Goal: Task Accomplishment & Management: Manage account settings

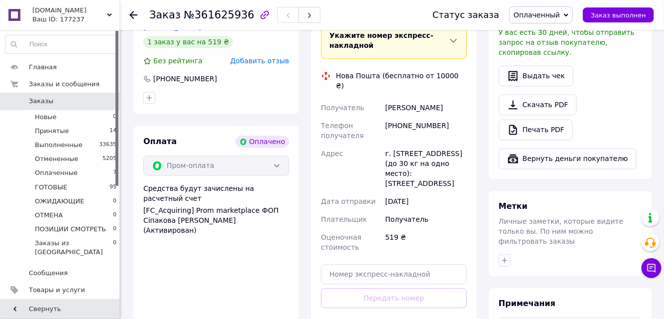
scroll to position [588, 0]
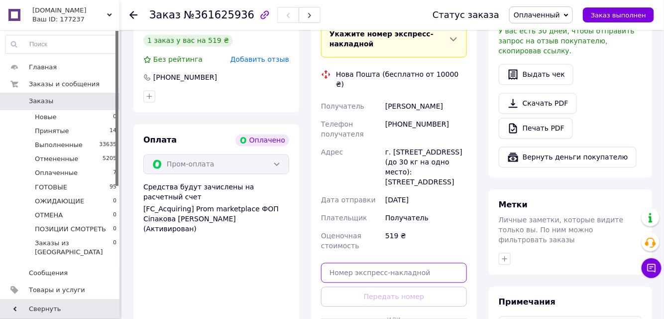
paste input "20451247239916"
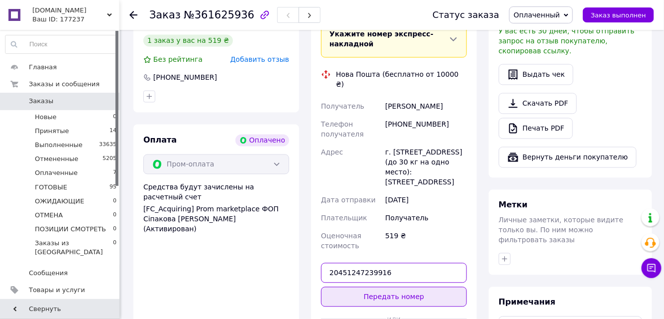
type input "20451247239916"
click at [403, 287] on button "Передать номер" at bounding box center [394, 297] width 146 height 20
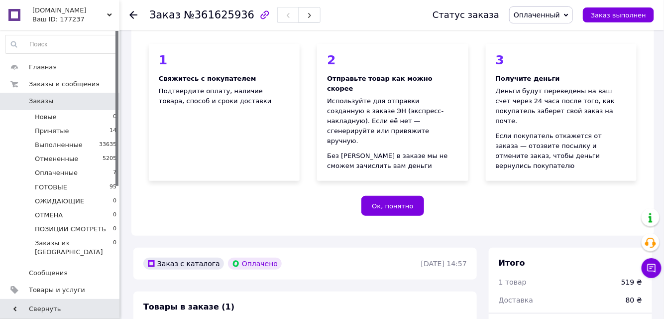
scroll to position [0, 0]
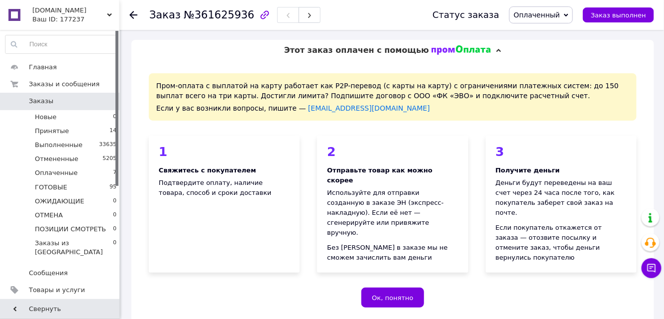
click at [134, 13] on icon at bounding box center [133, 15] width 8 height 8
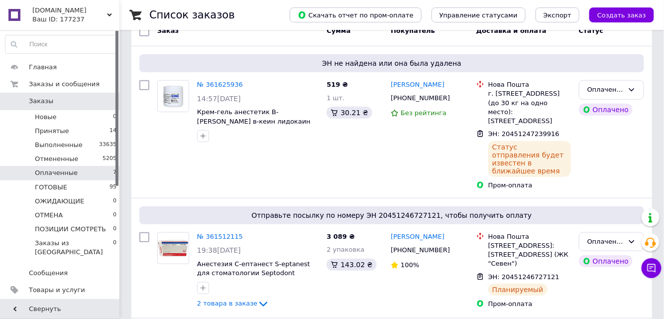
scroll to position [45, 0]
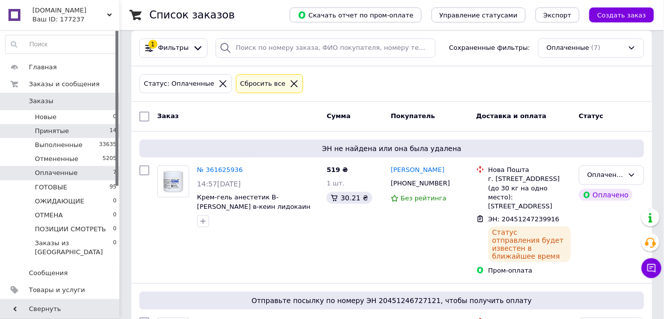
click at [97, 132] on li "Принятые 14" at bounding box center [61, 131] width 122 height 14
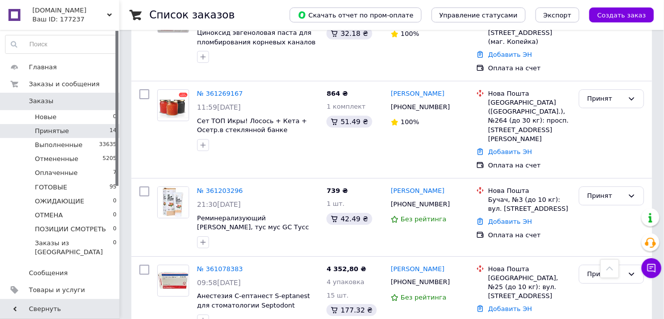
scroll to position [1035, 0]
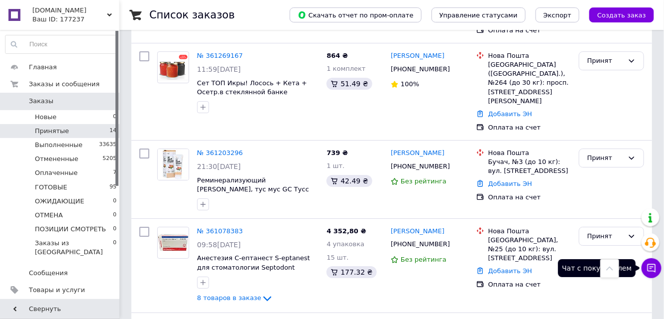
click at [655, 267] on icon at bounding box center [652, 268] width 8 height 8
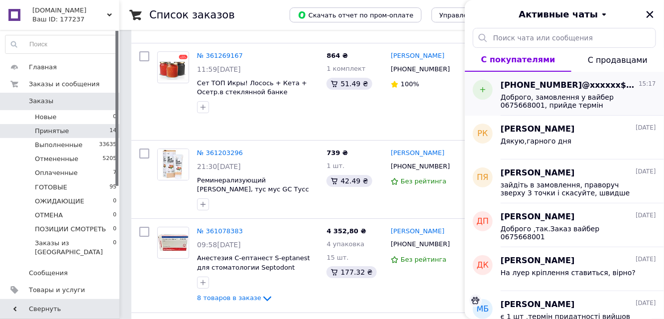
click at [555, 99] on span "Доброго, замовлення у вайбер 0675668001, прийде термін придатності та картка дл…" at bounding box center [571, 101] width 141 height 16
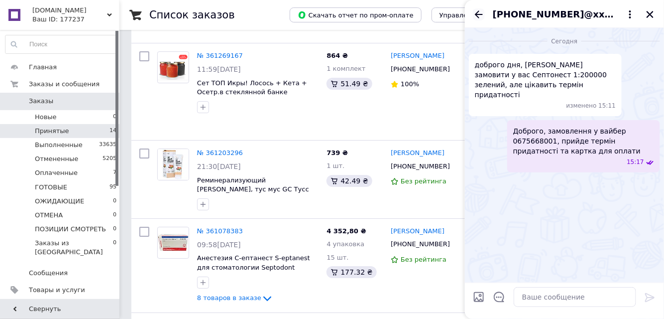
click at [479, 15] on icon "Назад" at bounding box center [479, 14] width 12 height 12
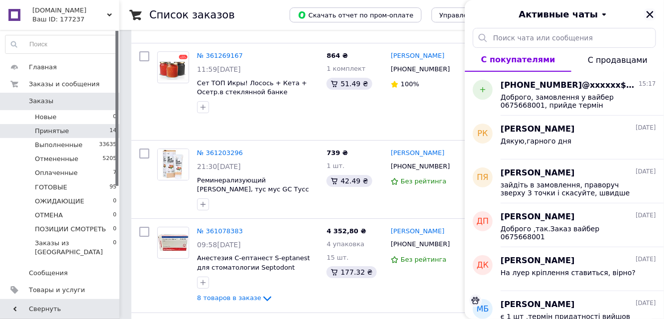
click at [647, 13] on icon "Закрыть" at bounding box center [650, 14] width 9 height 9
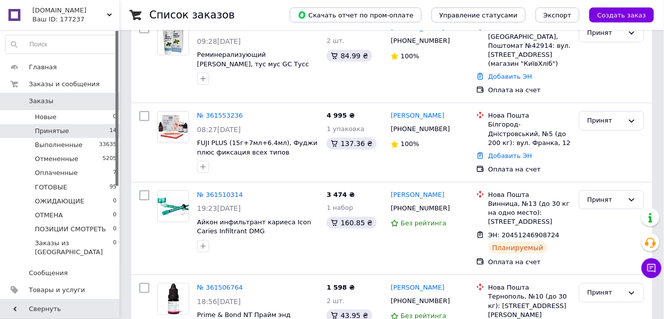
scroll to position [271, 0]
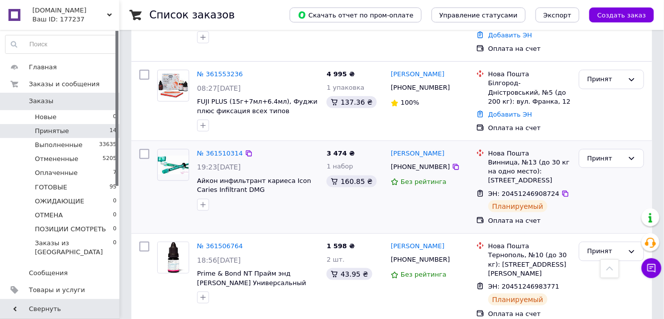
click at [464, 177] on div "Без рейтинга" at bounding box center [430, 181] width 78 height 9
click at [78, 115] on li "Новые 0" at bounding box center [61, 117] width 122 height 14
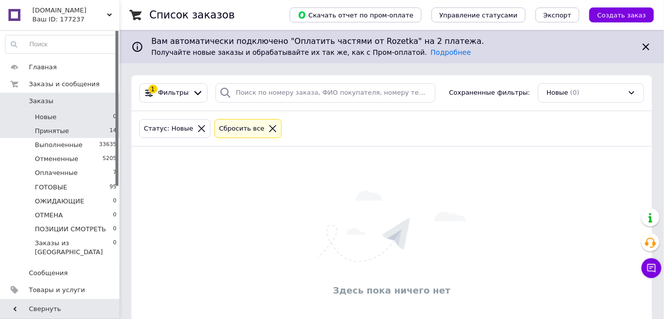
click at [78, 128] on li "Принятые 14" at bounding box center [61, 131] width 122 height 14
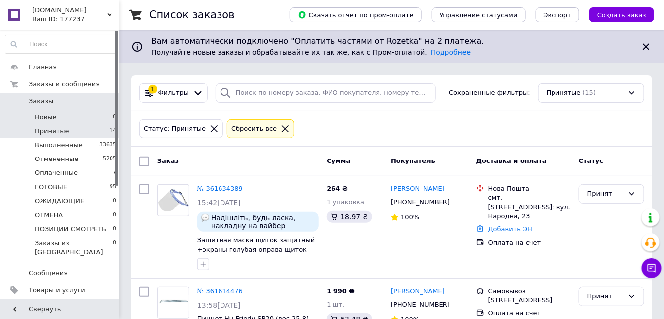
click at [110, 114] on li "Новые 0" at bounding box center [61, 117] width 122 height 14
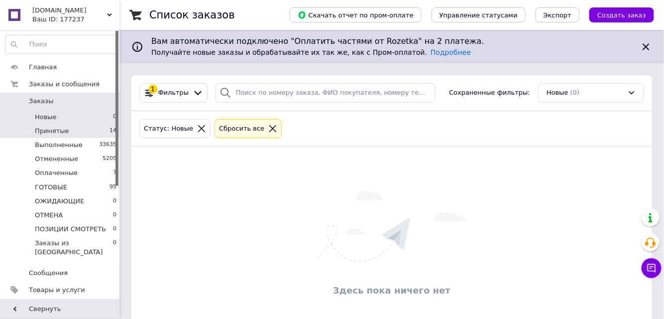
click at [111, 125] on li "Принятые 14" at bounding box center [61, 131] width 122 height 14
